Goal: Transaction & Acquisition: Purchase product/service

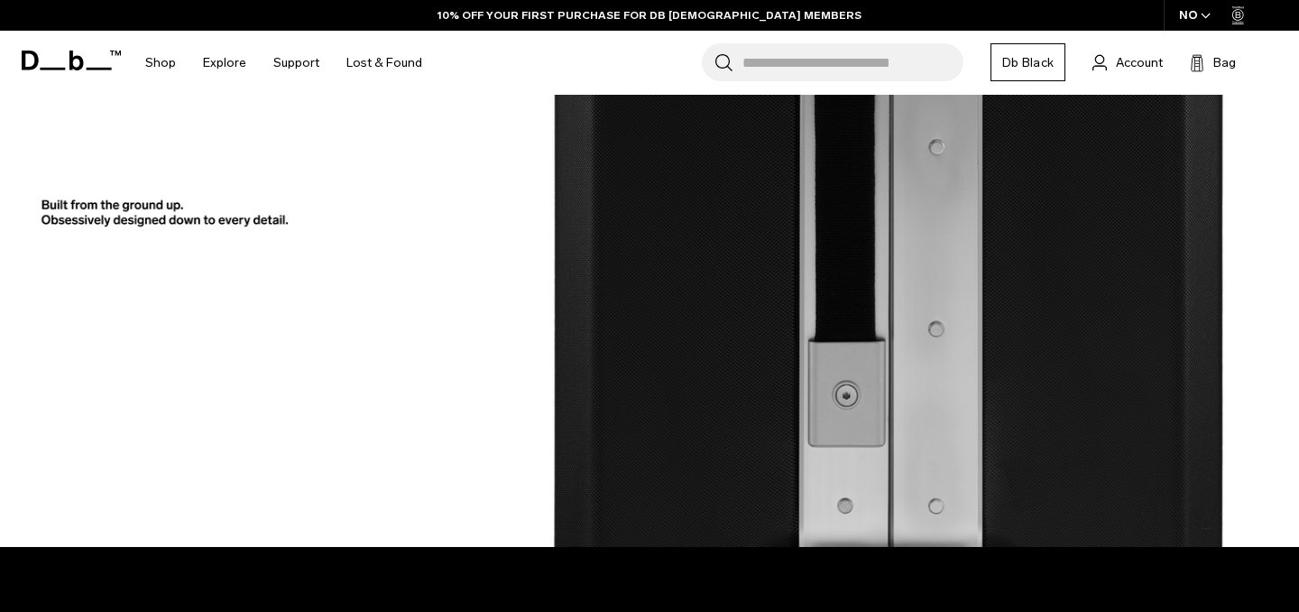
scroll to position [1873, 0]
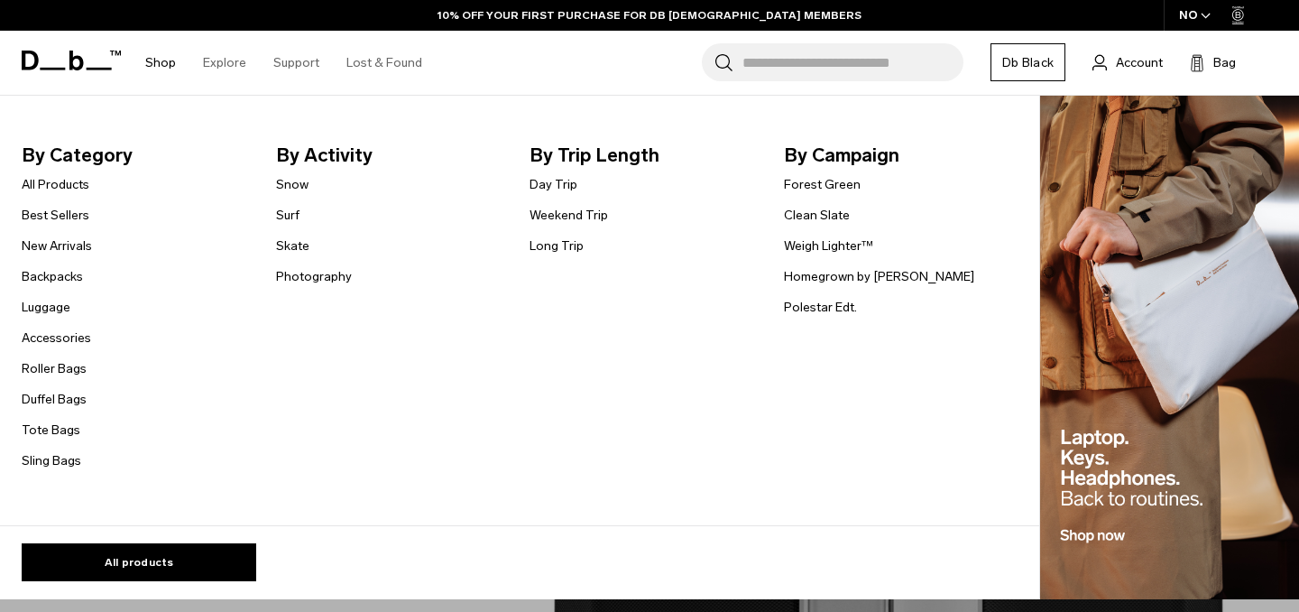
click at [158, 63] on link "Shop" at bounding box center [160, 63] width 31 height 64
click at [53, 312] on link "Luggage" at bounding box center [46, 307] width 49 height 19
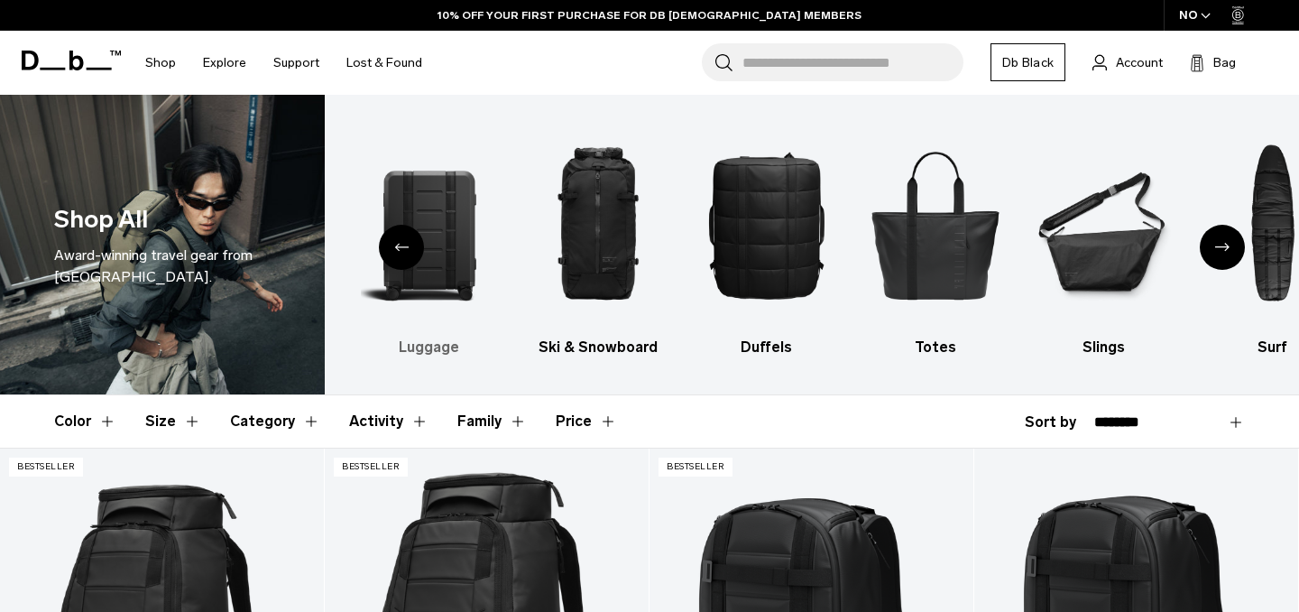
click at [432, 224] on img "2 / 10" at bounding box center [429, 225] width 137 height 206
